Goal: Task Accomplishment & Management: Use online tool/utility

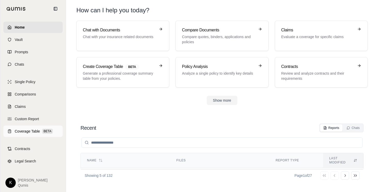
click at [26, 132] on span "Coverage Table" at bounding box center [27, 131] width 25 height 5
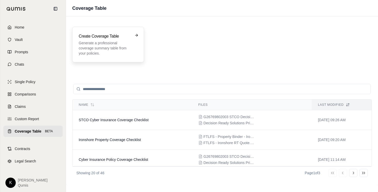
click at [102, 32] on div "Create Coverage Table Generate a professional coverage summary table from your …" at bounding box center [108, 45] width 72 height 36
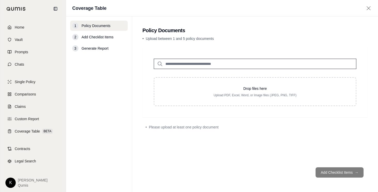
click at [192, 63] on input "search" at bounding box center [255, 64] width 202 height 10
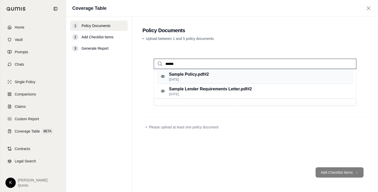
type input "******"
click at [204, 76] on p "Sample Policy.pdf #2" at bounding box center [189, 74] width 40 height 6
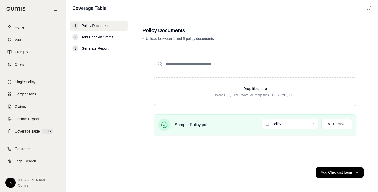
click at [190, 64] on input "search" at bounding box center [255, 64] width 202 height 10
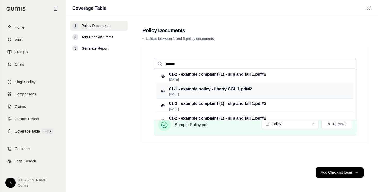
type input "*******"
click at [207, 92] on p "01-1 - example policy - liberty CGL 1.pdf #2" at bounding box center [210, 89] width 83 height 6
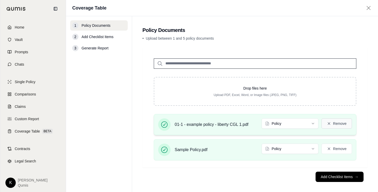
click at [336, 126] on button "Remove" at bounding box center [336, 124] width 30 height 10
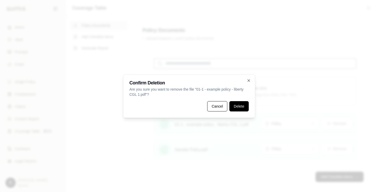
click at [235, 105] on button "Delete" at bounding box center [238, 106] width 19 height 10
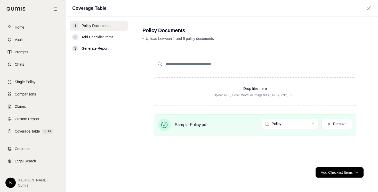
click at [220, 64] on input "search" at bounding box center [255, 64] width 202 height 10
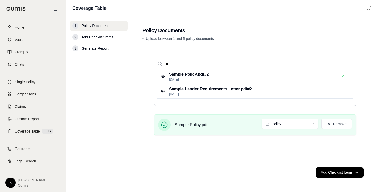
type input "*"
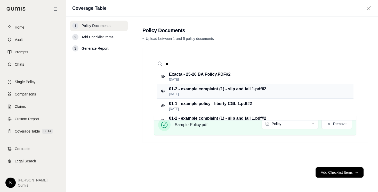
type input "*"
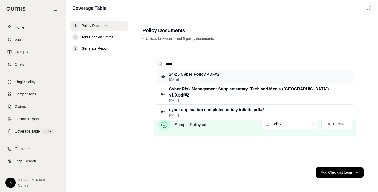
type input "*****"
click at [211, 77] on p "24-25 Cyber Policy.PDF #2" at bounding box center [194, 74] width 50 height 6
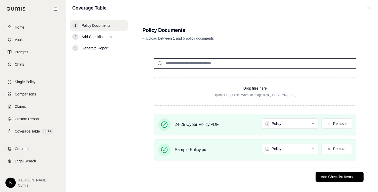
click at [244, 169] on footer "Add Checklist Items →" at bounding box center [254, 177] width 225 height 19
click at [330, 178] on button "Add Checklist Items →" at bounding box center [339, 177] width 48 height 10
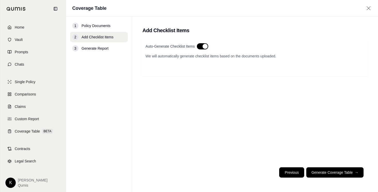
click at [287, 173] on button "Previous" at bounding box center [291, 173] width 25 height 10
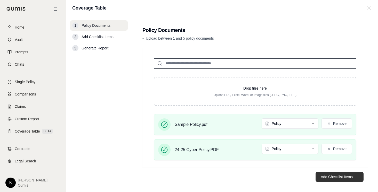
click at [332, 178] on button "Add Checklist Items →" at bounding box center [339, 177] width 48 height 10
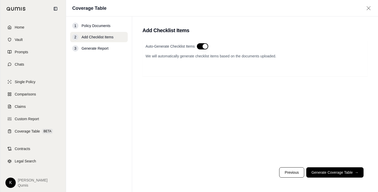
click at [204, 48] on button "button" at bounding box center [202, 46] width 11 height 6
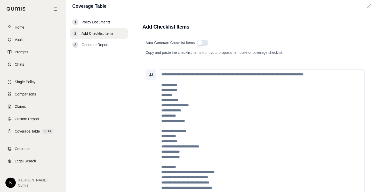
click at [152, 72] on button at bounding box center [150, 75] width 10 height 10
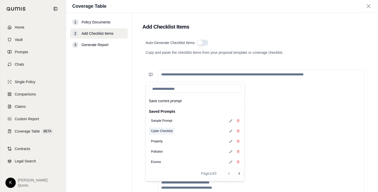
click at [161, 130] on button "Cyber Checklist" at bounding box center [162, 131] width 26 height 7
type textarea "**********"
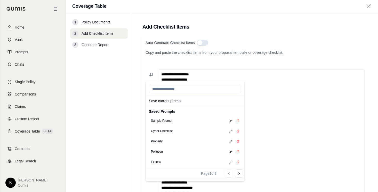
click at [239, 61] on div "Auto-Generate Checklist Items Copy and paste the checklist items from your prop…" at bounding box center [254, 53] width 219 height 26
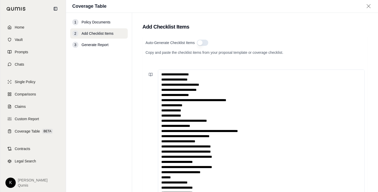
scroll to position [53, 0]
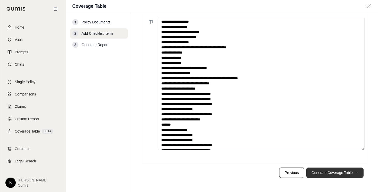
click at [339, 174] on button "Generate Coverage Table →" at bounding box center [334, 173] width 57 height 10
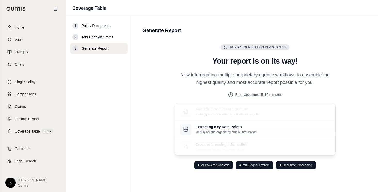
scroll to position [0, 0]
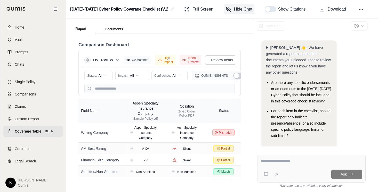
click at [234, 11] on span "Hide Chat" at bounding box center [243, 9] width 18 height 6
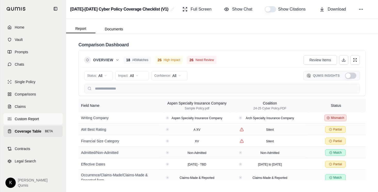
click at [34, 119] on span "Custom Report" at bounding box center [27, 119] width 24 height 5
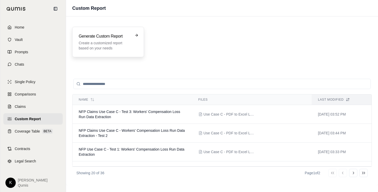
click at [104, 39] on h3 "Generate Custom Report" at bounding box center [105, 36] width 52 height 6
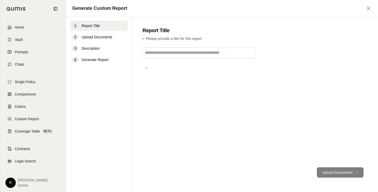
click at [186, 55] on input "text" at bounding box center [198, 52] width 113 height 11
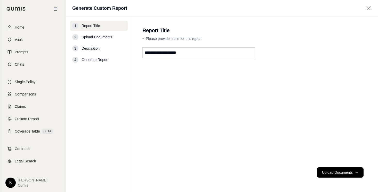
type input "**********"
click at [335, 174] on button "Upload Documents →" at bounding box center [340, 173] width 47 height 10
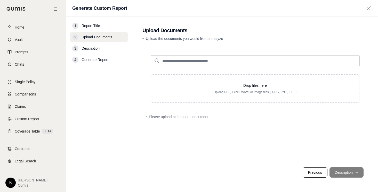
click at [194, 61] on input "search" at bounding box center [255, 61] width 209 height 10
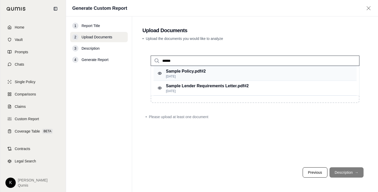
type input "******"
click at [188, 74] on p "Sample Policy.pdf #2" at bounding box center [186, 71] width 40 height 6
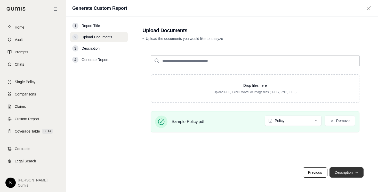
click at [356, 173] on span "→" at bounding box center [357, 172] width 4 height 5
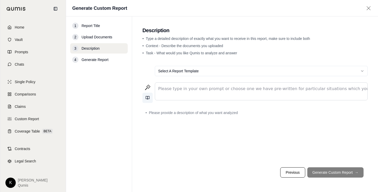
click at [148, 98] on icon at bounding box center [149, 97] width 2 height 3
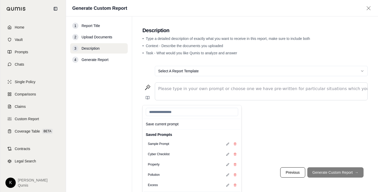
scroll to position [12, 0]
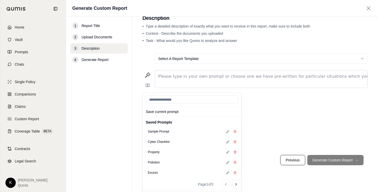
click at [166, 151] on div "Property" at bounding box center [192, 152] width 96 height 10
click at [155, 153] on button "Property" at bounding box center [154, 152] width 16 height 7
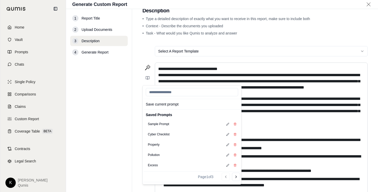
click at [280, 67] on p "**********" at bounding box center [261, 78] width 206 height 25
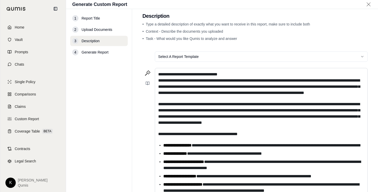
scroll to position [0, 0]
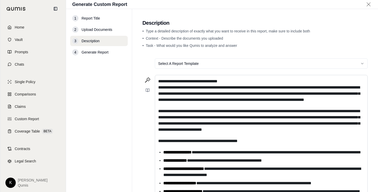
click at [332, 63] on html "**********" at bounding box center [189, 96] width 378 height 192
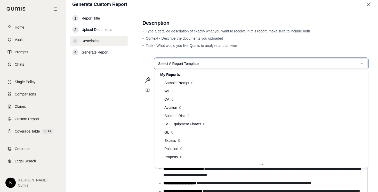
click at [320, 40] on html "**********" at bounding box center [189, 96] width 378 height 192
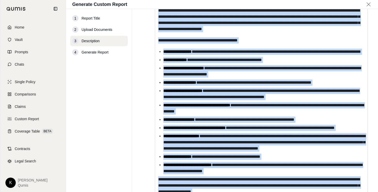
scroll to position [183, 0]
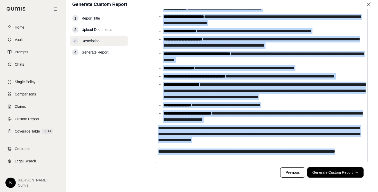
drag, startPoint x: 159, startPoint y: 81, endPoint x: 270, endPoint y: 199, distance: 162.0
click at [270, 192] on html "**********" at bounding box center [189, 96] width 378 height 192
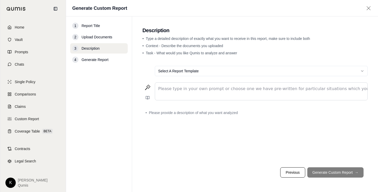
scroll to position [0, 0]
click at [256, 68] on html "Home Vault Prompts Chats Single Policy Comparisons Claims Custom Report Coverag…" at bounding box center [189, 96] width 378 height 192
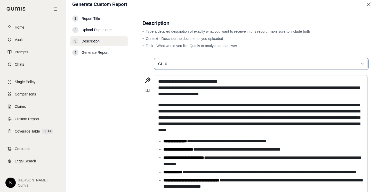
scroll to position [169, 0]
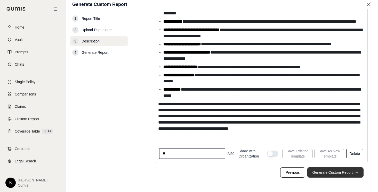
click at [322, 171] on button "Generate Custom Report →" at bounding box center [335, 173] width 56 height 10
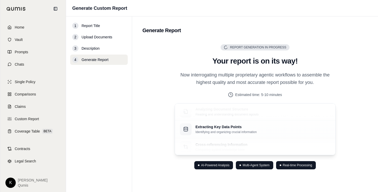
scroll to position [0, 0]
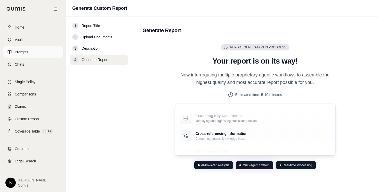
click at [20, 53] on span "Prompts" at bounding box center [21, 52] width 13 height 5
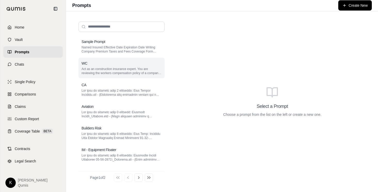
click at [113, 67] on p "Act as an construction insurance expert. You are reviewing the workers compensa…" at bounding box center [121, 71] width 80 height 8
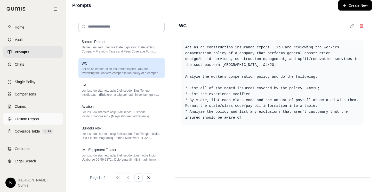
click at [40, 117] on link "Custom Report" at bounding box center [32, 118] width 59 height 11
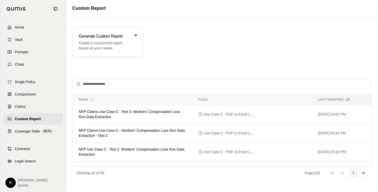
click at [353, 175] on icon at bounding box center [353, 173] width 4 height 4
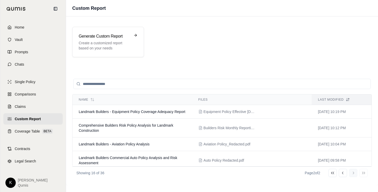
click at [353, 175] on div "Go to first page Go to previous page Go to next page Go to last page" at bounding box center [347, 173] width 39 height 8
click at [145, 158] on span "Landmark Builders Commercial Auto Policy Analysis and Risk Assessment" at bounding box center [128, 160] width 99 height 9
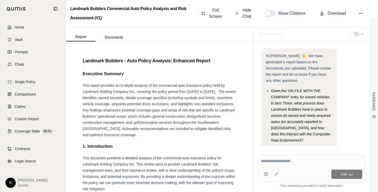
scroll to position [60, 0]
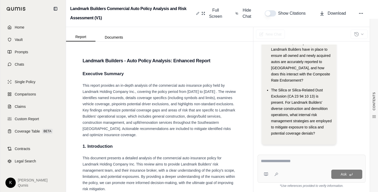
click at [198, 13] on icon at bounding box center [197, 13] width 3 height 4
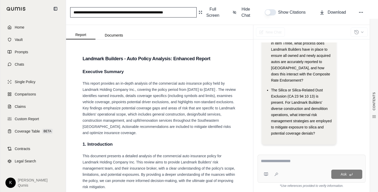
click at [173, 13] on input "**********" at bounding box center [133, 12] width 126 height 10
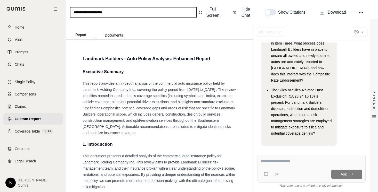
type input "**********"
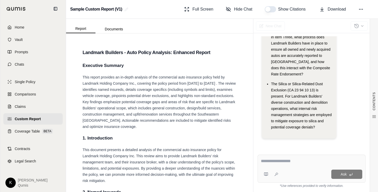
click at [188, 55] on h3 "Landmark Builders - Auto Policy Analysis: Enhanced Report" at bounding box center [160, 52] width 154 height 9
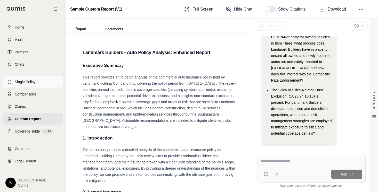
click at [31, 83] on span "Single Policy" at bounding box center [25, 81] width 21 height 5
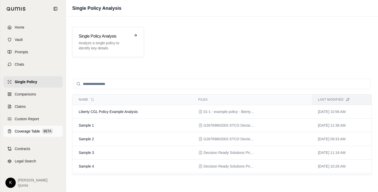
click at [26, 131] on span "Coverage Table" at bounding box center [27, 131] width 25 height 5
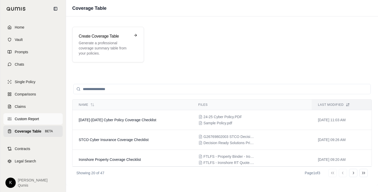
click at [28, 120] on span "Custom Report" at bounding box center [27, 119] width 24 height 5
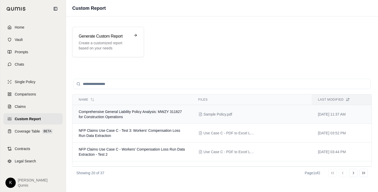
click at [146, 113] on span "Comprehensive General Liability Policy Analysis: MWZY 311827 for Construction O…" at bounding box center [130, 114] width 103 height 9
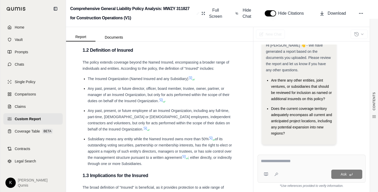
scroll to position [138, 0]
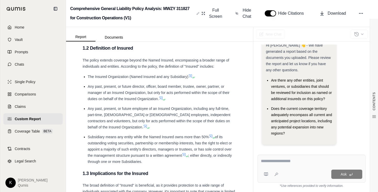
click at [197, 12] on icon at bounding box center [198, 13] width 3 height 4
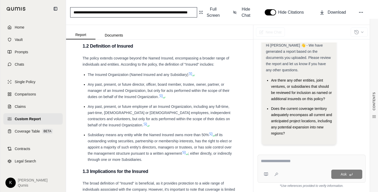
scroll to position [0, 28]
click at [168, 14] on input "**********" at bounding box center [133, 12] width 127 height 10
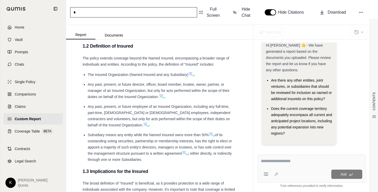
scroll to position [0, 0]
type input "**********"
click at [200, 26] on div "Report Documents" at bounding box center [159, 32] width 187 height 14
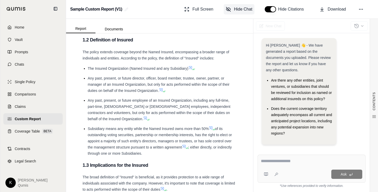
click at [245, 5] on button "Hide Chat" at bounding box center [239, 9] width 31 height 10
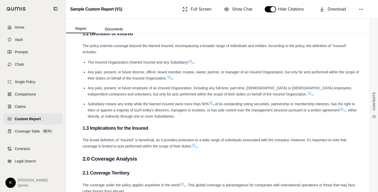
scroll to position [114, 0]
